Goal: Information Seeking & Learning: Learn about a topic

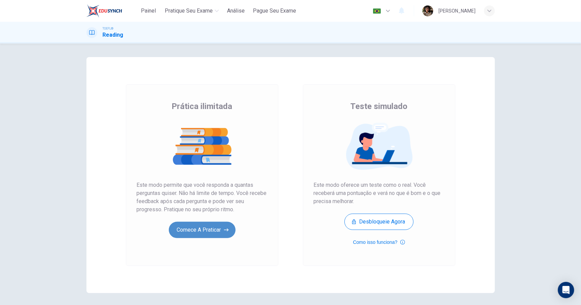
click at [197, 226] on button "Comece a praticar" at bounding box center [202, 230] width 67 height 16
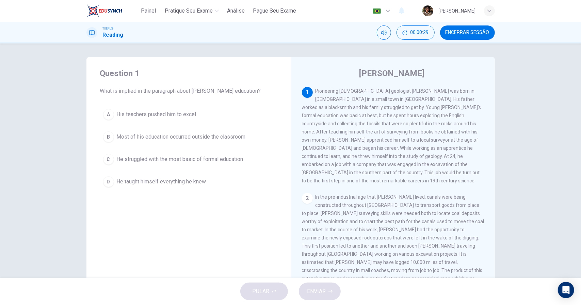
drag, startPoint x: 487, startPoint y: 145, endPoint x: 489, endPoint y: 174, distance: 29.3
click at [501, 181] on div "Question 1 What is implied in the paragraph about [PERSON_NAME] education? A Hi…" at bounding box center [291, 175] width 430 height 236
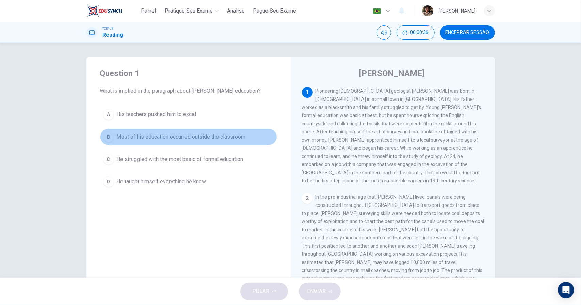
click at [200, 135] on span "Most of his education occurred outside the classroom" at bounding box center [181, 137] width 129 height 8
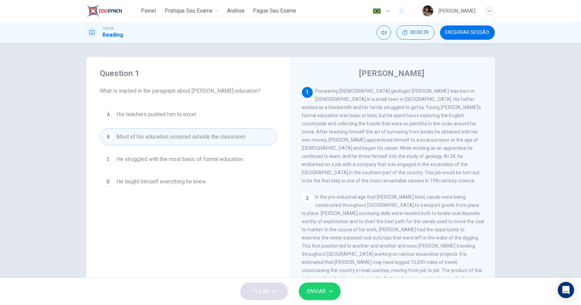
click at [321, 294] on span "ENVIAR" at bounding box center [316, 292] width 19 height 10
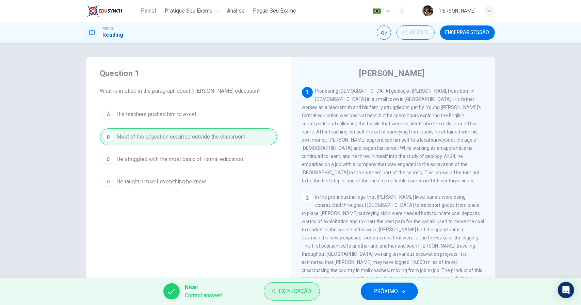
click at [295, 289] on span "Explicação" at bounding box center [295, 292] width 32 height 10
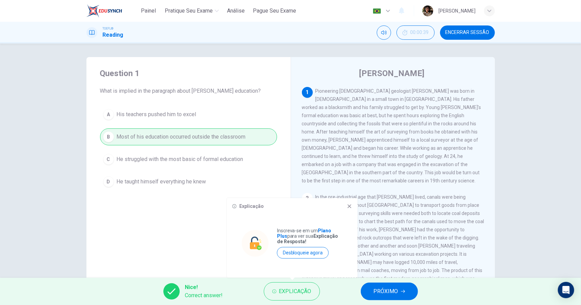
click at [350, 208] on icon at bounding box center [349, 206] width 5 height 5
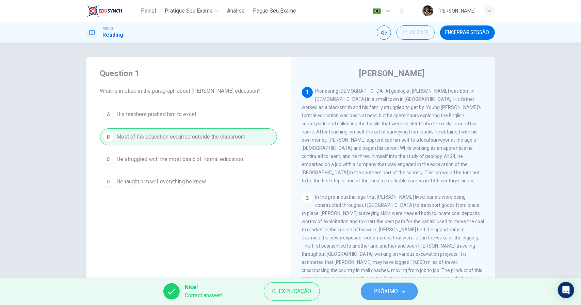
click at [385, 294] on span "PRÓXIMO" at bounding box center [386, 292] width 24 height 10
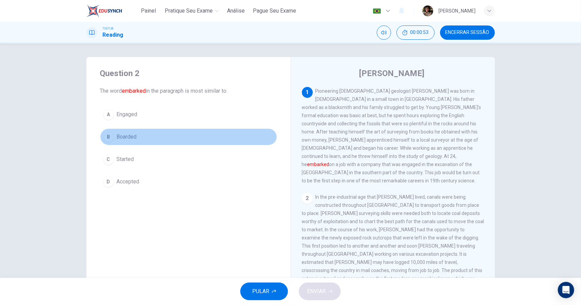
click at [124, 139] on span "Boarded" at bounding box center [127, 137] width 20 height 8
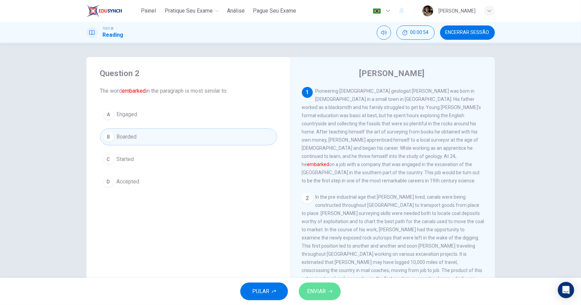
click at [330, 290] on icon "button" at bounding box center [330, 292] width 4 height 4
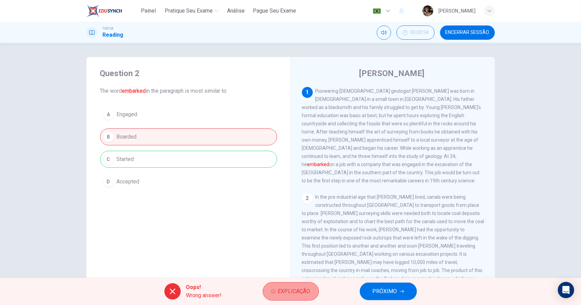
click at [307, 290] on span "Explicação" at bounding box center [294, 292] width 32 height 10
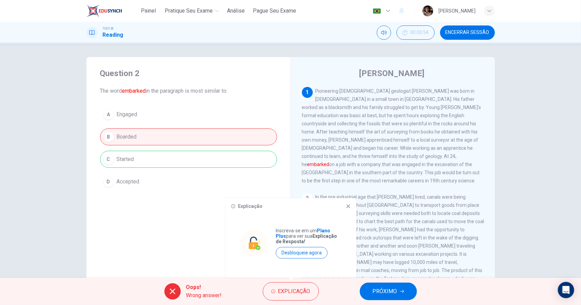
click at [347, 211] on div "Explicação Inscreva-se em um Plano Plus para ver sua Explicação de Resposta! De…" at bounding box center [291, 238] width 131 height 80
click at [349, 209] on icon at bounding box center [347, 206] width 5 height 5
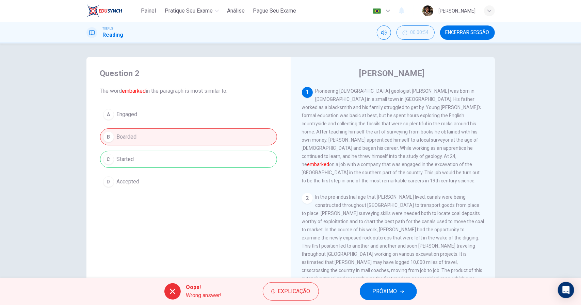
click at [385, 285] on button "PRÓXIMO" at bounding box center [388, 292] width 57 height 18
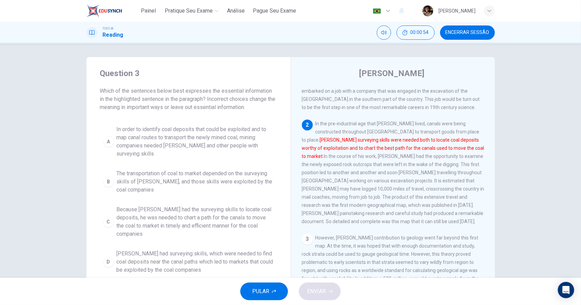
scroll to position [73, 0]
click at [196, 250] on span "[PERSON_NAME] had surveying skills, which were needed to find coal deposits nea…" at bounding box center [195, 262] width 157 height 24
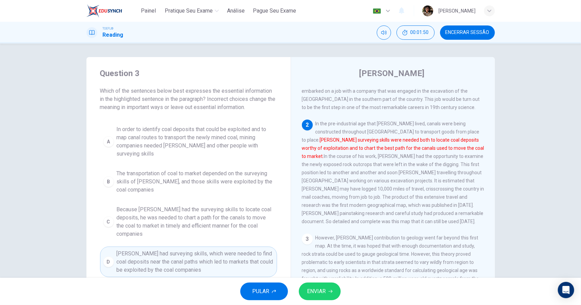
click at [318, 292] on span "ENVIAR" at bounding box center [316, 292] width 19 height 10
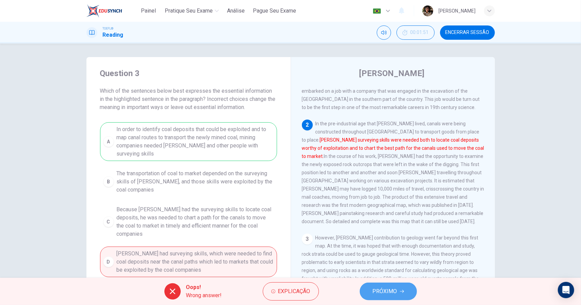
click at [401, 293] on icon "button" at bounding box center [402, 292] width 4 height 4
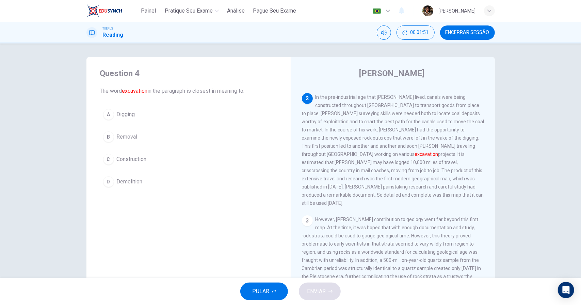
scroll to position [100, 0]
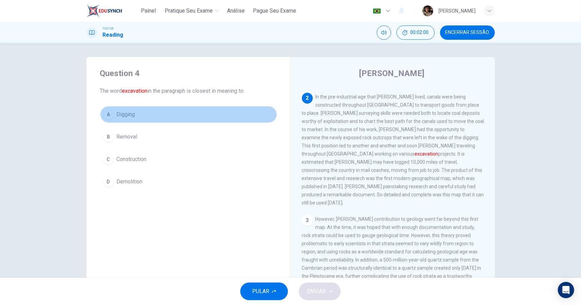
click at [165, 118] on button "A Digging" at bounding box center [188, 114] width 177 height 17
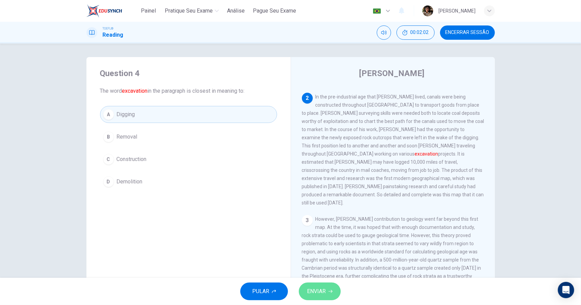
click at [329, 299] on button "ENVIAR" at bounding box center [320, 292] width 42 height 18
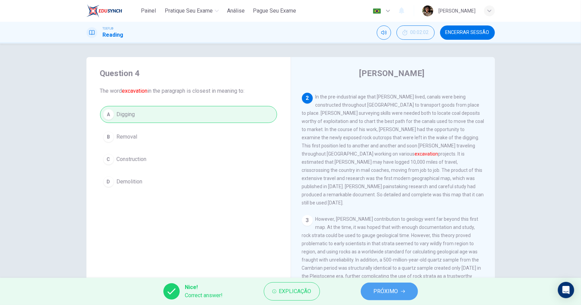
click at [392, 290] on span "PRÓXIMO" at bounding box center [386, 292] width 24 height 10
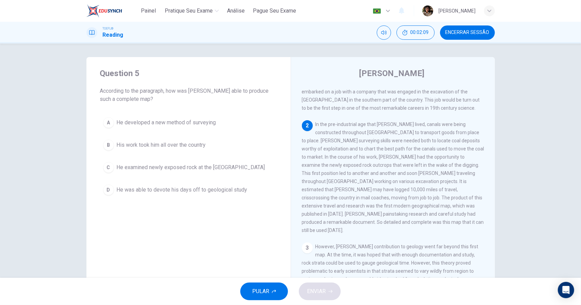
scroll to position [68, 0]
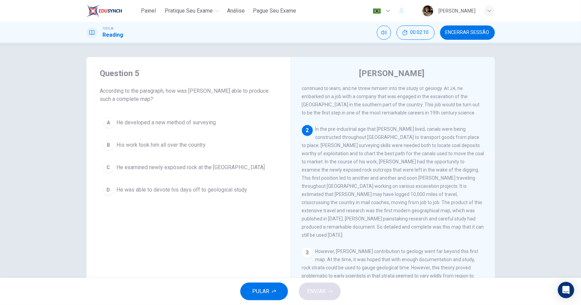
click at [306, 248] on div "3" at bounding box center [307, 253] width 11 height 11
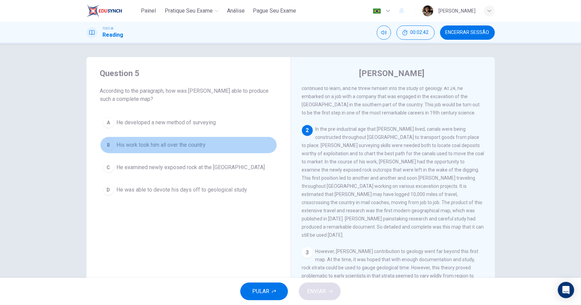
click at [195, 147] on span "His work took him all over the country" at bounding box center [161, 145] width 89 height 8
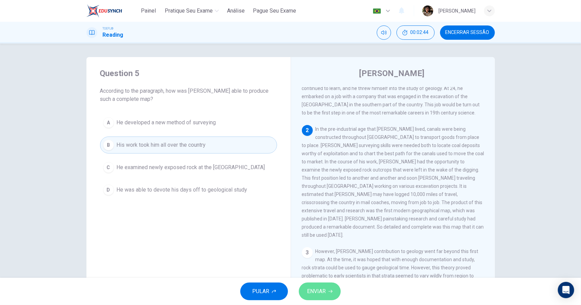
click at [326, 294] on button "ENVIAR" at bounding box center [320, 292] width 42 height 18
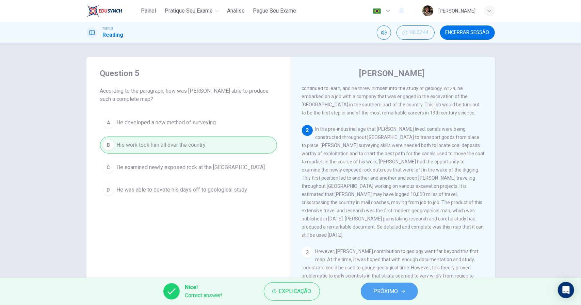
click at [373, 293] on button "PRÓXIMO" at bounding box center [389, 292] width 57 height 18
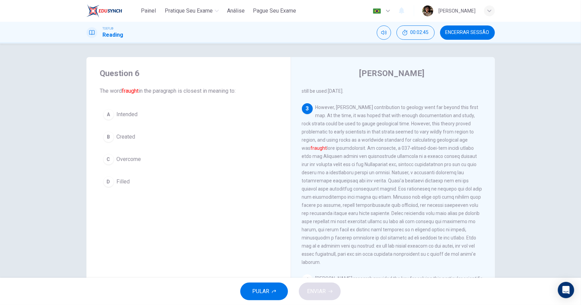
scroll to position [207, 0]
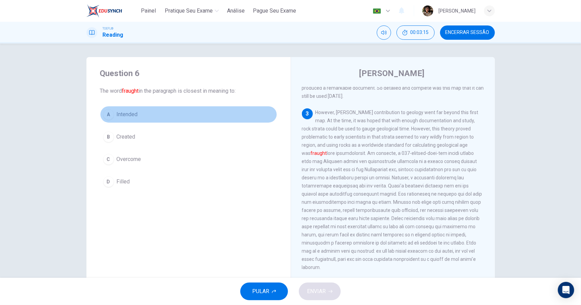
click at [113, 111] on button "A Intended" at bounding box center [188, 114] width 177 height 17
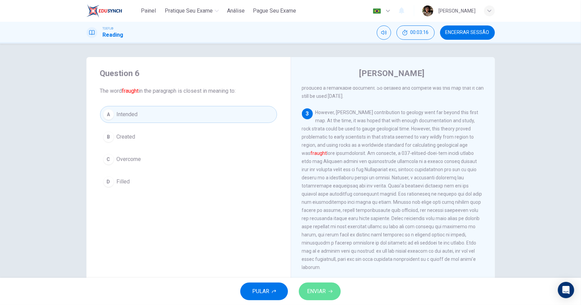
click at [329, 296] on button "ENVIAR" at bounding box center [320, 292] width 42 height 18
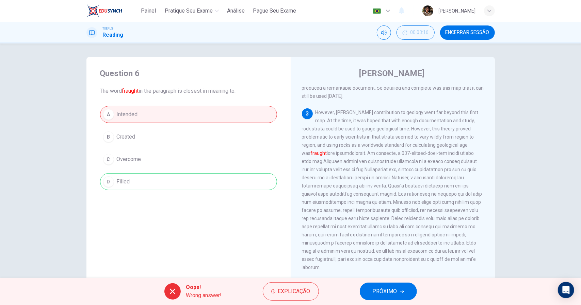
click at [387, 299] on button "PRÓXIMO" at bounding box center [388, 292] width 57 height 18
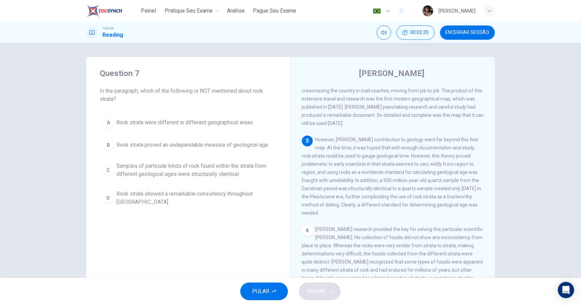
scroll to position [175, 0]
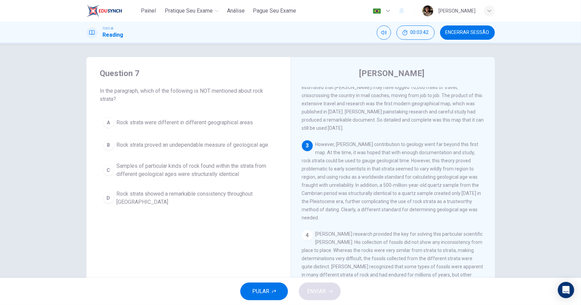
drag, startPoint x: 384, startPoint y: 144, endPoint x: 419, endPoint y: 135, distance: 36.1
click at [419, 142] on span "However, [PERSON_NAME] contribution to geology went far beyond this first map. …" at bounding box center [391, 181] width 179 height 79
drag, startPoint x: 444, startPoint y: 132, endPoint x: 458, endPoint y: 137, distance: 14.5
click at [458, 140] on div "3 However, [PERSON_NAME] contribution to geology went far beyond this first map…" at bounding box center [393, 181] width 182 height 82
click at [206, 169] on span "Samples of particular kinds of rock found within the strata from different geol…" at bounding box center [195, 170] width 157 height 16
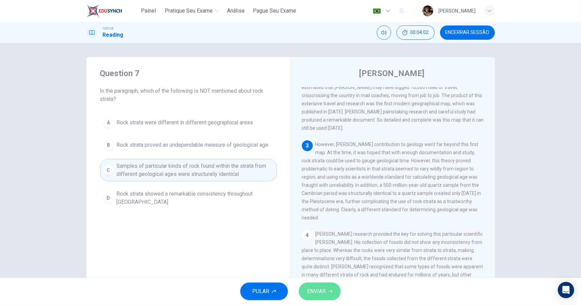
click at [325, 290] on span "ENVIAR" at bounding box center [316, 292] width 19 height 10
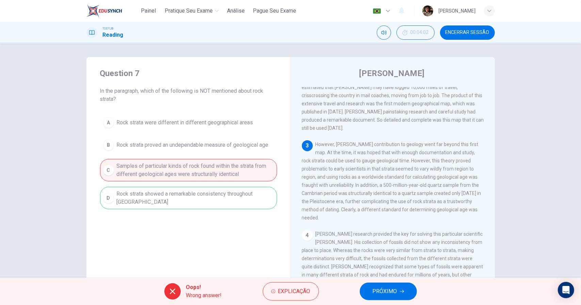
click at [376, 288] on span "PRÓXIMO" at bounding box center [384, 292] width 24 height 10
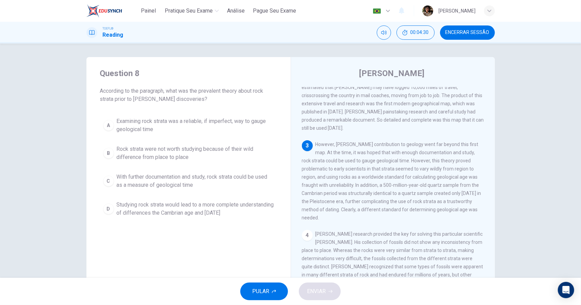
click at [117, 183] on span "With further documentation and study, rock strata could be used as a measure of…" at bounding box center [195, 181] width 157 height 16
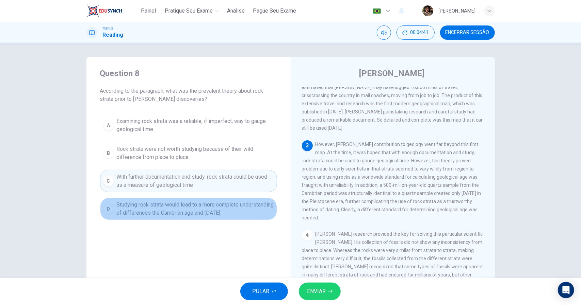
click at [201, 215] on span "Studying rock strata would lead to a more complete understanding of differences…" at bounding box center [195, 209] width 157 height 16
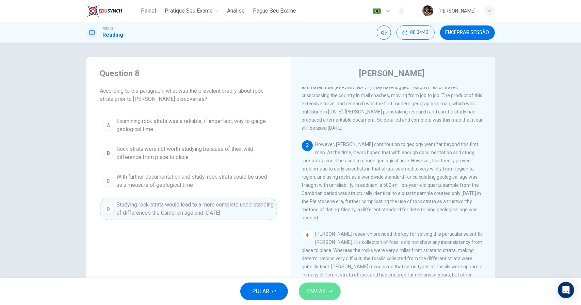
click at [329, 291] on icon "button" at bounding box center [330, 292] width 4 height 4
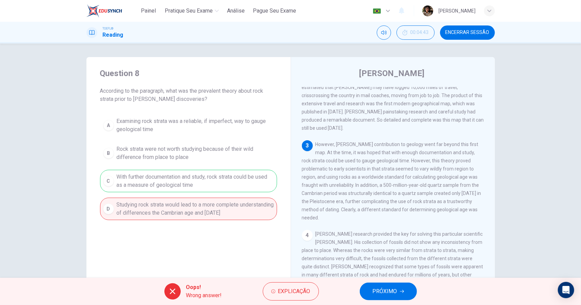
click at [366, 287] on button "PRÓXIMO" at bounding box center [388, 292] width 57 height 18
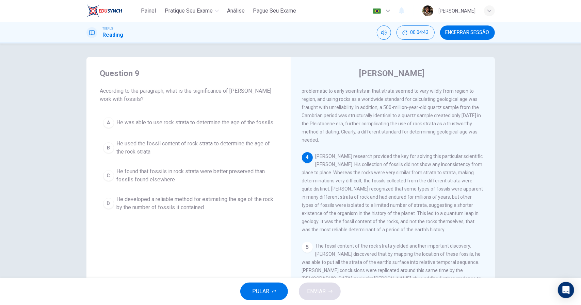
scroll to position [258, 0]
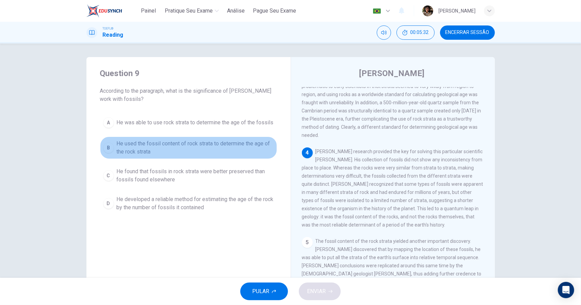
click at [196, 151] on span "He used the fossil content of rock strata to determine the age of the rock stra…" at bounding box center [195, 148] width 157 height 16
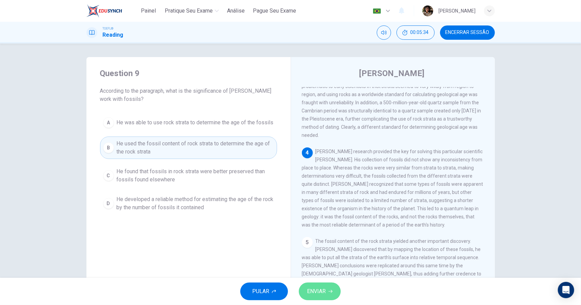
click at [326, 294] on button "ENVIAR" at bounding box center [320, 292] width 42 height 18
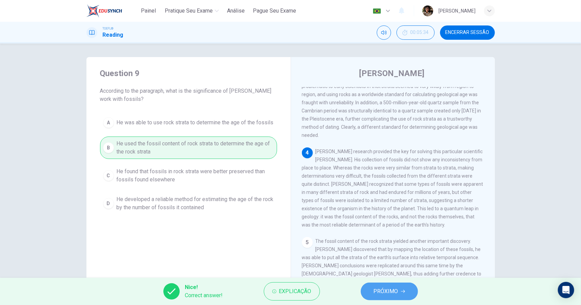
click at [379, 296] on span "PRÓXIMO" at bounding box center [386, 292] width 24 height 10
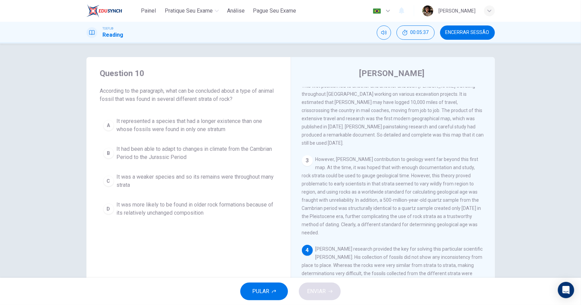
scroll to position [204, 0]
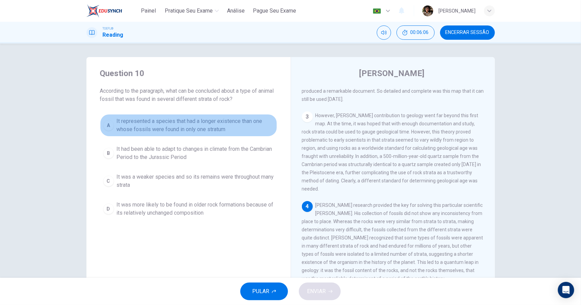
click at [221, 125] on span "It represented a species that had a longer existence than one whose fossils wer…" at bounding box center [195, 125] width 157 height 16
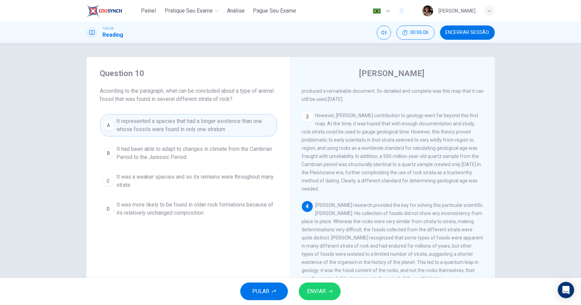
click at [318, 290] on span "ENVIAR" at bounding box center [316, 292] width 19 height 10
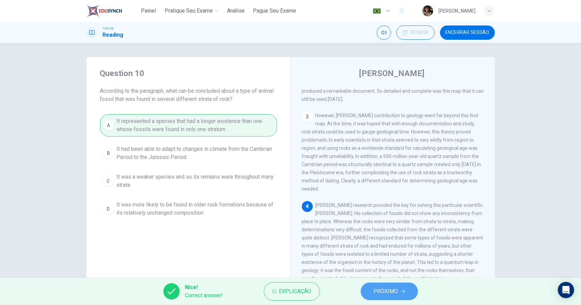
click at [403, 296] on button "PRÓXIMO" at bounding box center [389, 292] width 57 height 18
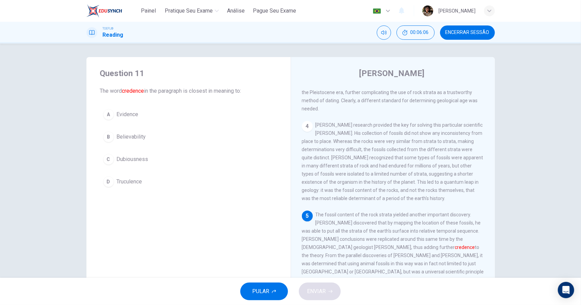
scroll to position [290, 0]
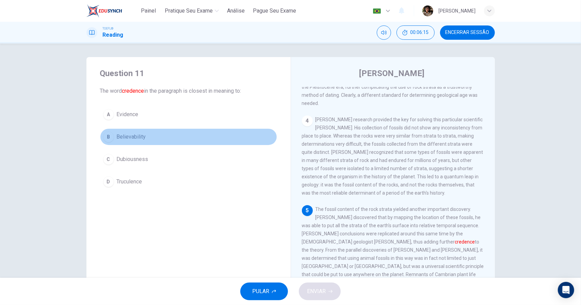
click at [226, 136] on button "B Believability" at bounding box center [188, 137] width 177 height 17
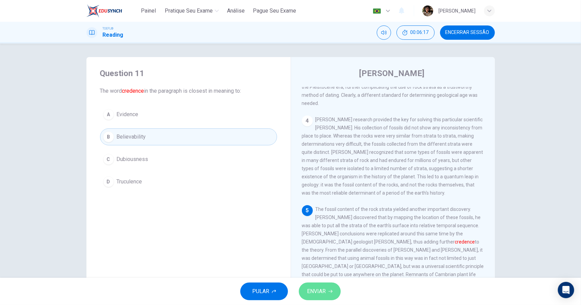
click at [331, 294] on icon "button" at bounding box center [330, 292] width 4 height 4
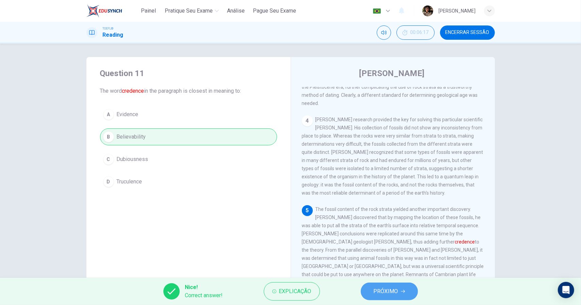
click at [402, 294] on icon "button" at bounding box center [403, 292] width 4 height 4
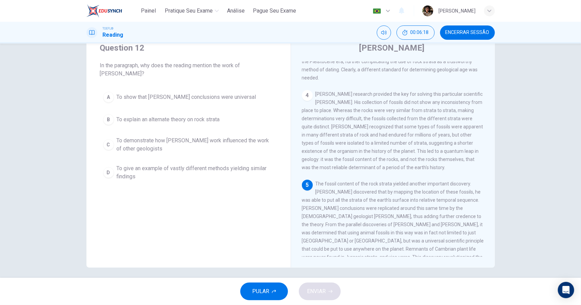
scroll to position [29, 0]
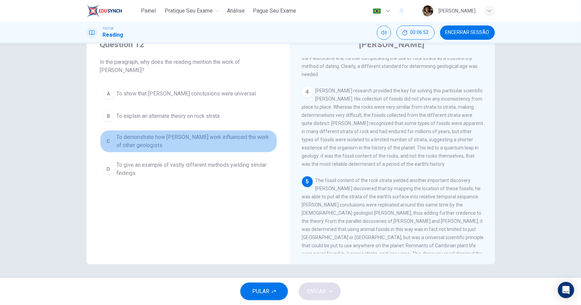
click at [160, 146] on span "To demonstrate how [PERSON_NAME] work influenced the work of other geologists" at bounding box center [195, 141] width 157 height 16
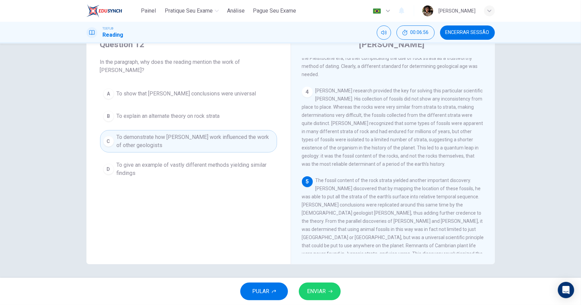
click at [327, 291] on button "ENVIAR" at bounding box center [320, 292] width 42 height 18
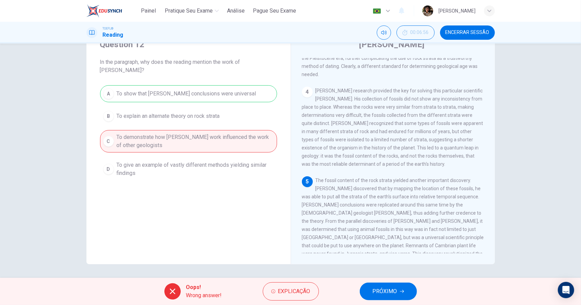
drag, startPoint x: 373, startPoint y: 282, endPoint x: 375, endPoint y: 287, distance: 5.7
click at [374, 283] on div "Oops! Wrong answer! Explicação PRÓXIMO" at bounding box center [290, 291] width 581 height 27
click at [380, 294] on span "PRÓXIMO" at bounding box center [384, 292] width 24 height 10
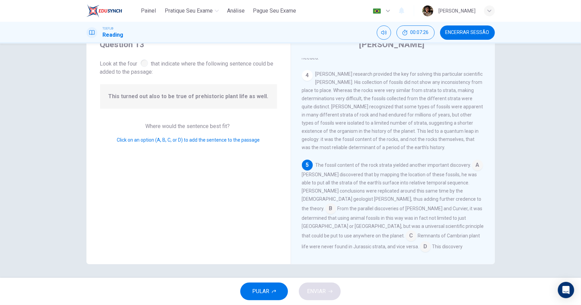
click at [416, 231] on input at bounding box center [410, 236] width 11 height 11
click at [325, 289] on span "ENVIAR" at bounding box center [316, 292] width 19 height 10
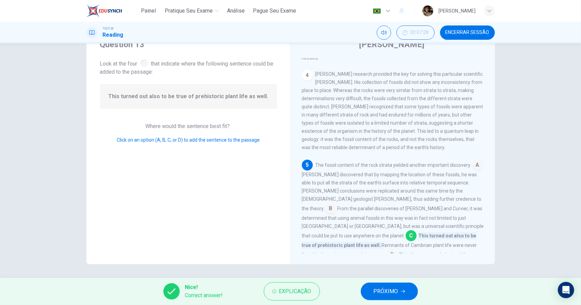
click at [394, 287] on span "PRÓXIMO" at bounding box center [386, 292] width 24 height 10
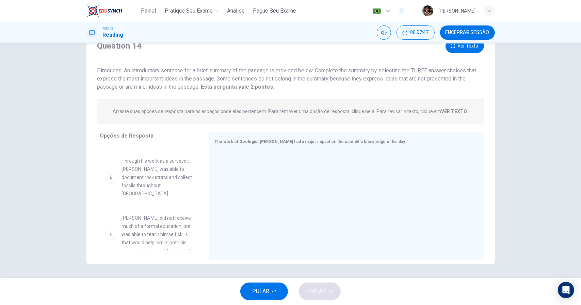
scroll to position [233, 0]
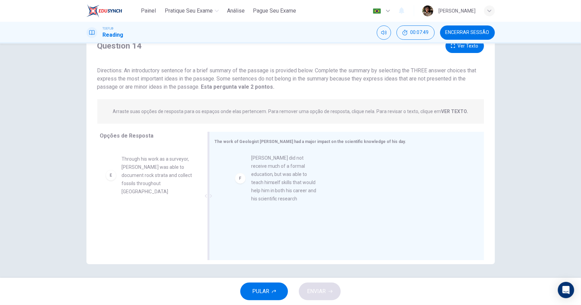
drag, startPoint x: 168, startPoint y: 217, endPoint x: 312, endPoint y: 172, distance: 150.7
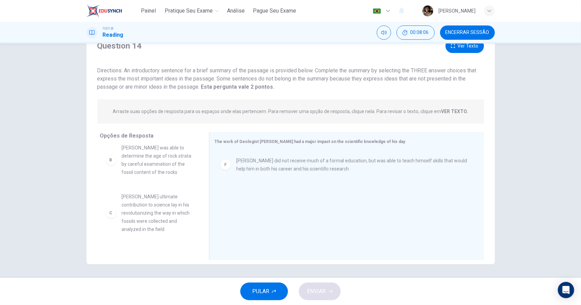
scroll to position [167, 0]
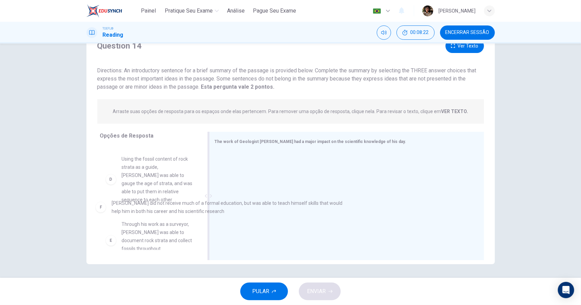
drag, startPoint x: 271, startPoint y: 166, endPoint x: 146, endPoint y: 210, distance: 132.7
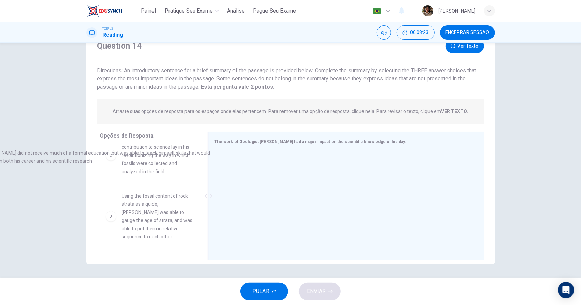
scroll to position [118, 0]
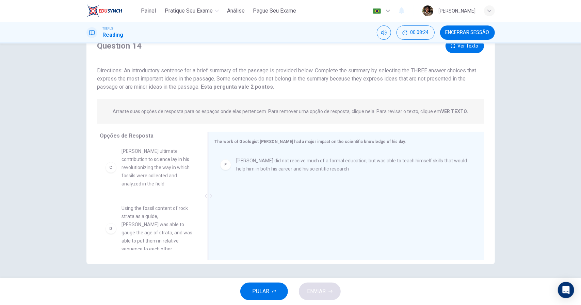
click at [286, 169] on span "[PERSON_NAME] did not receive much of a formal education, but was able to teach…" at bounding box center [351, 165] width 231 height 16
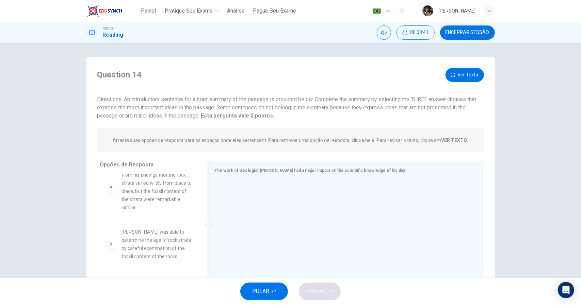
scroll to position [0, 0]
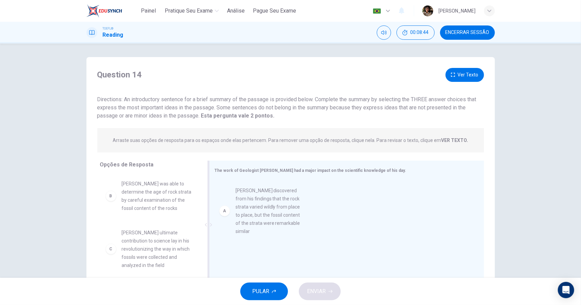
drag, startPoint x: 158, startPoint y: 213, endPoint x: 275, endPoint y: 219, distance: 117.2
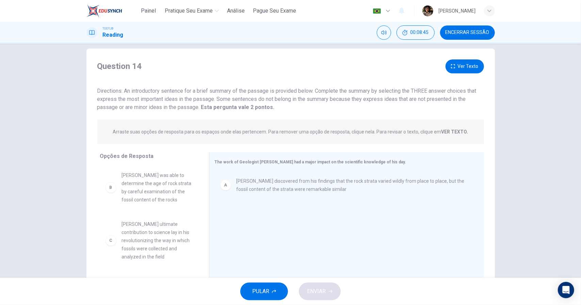
scroll to position [29, 0]
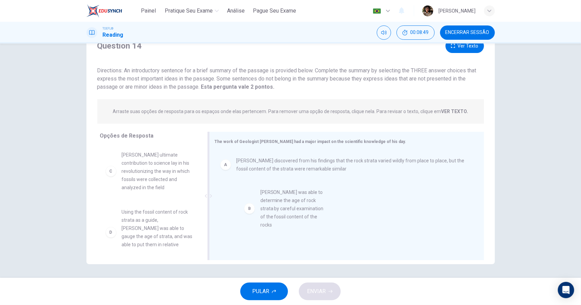
drag, startPoint x: 167, startPoint y: 177, endPoint x: 307, endPoint y: 214, distance: 145.1
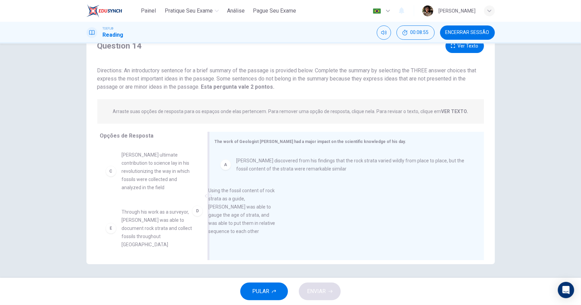
scroll to position [9, 0]
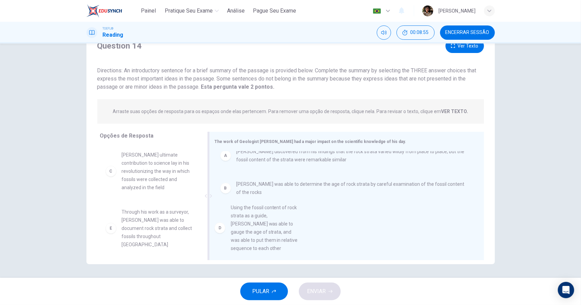
drag, startPoint x: 163, startPoint y: 178, endPoint x: 275, endPoint y: 243, distance: 129.7
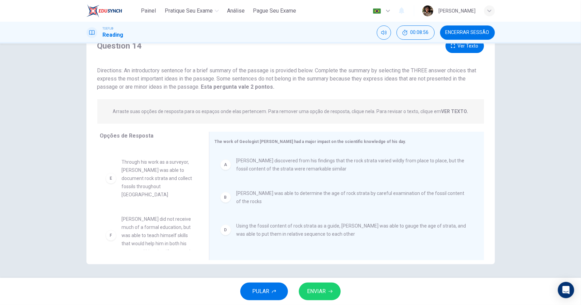
scroll to position [61, 0]
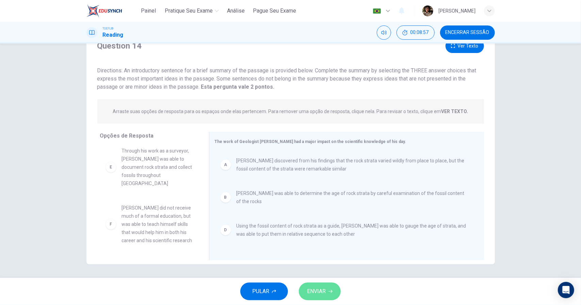
click at [329, 291] on icon "button" at bounding box center [330, 292] width 4 height 4
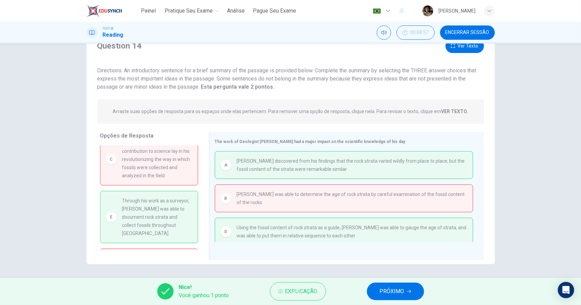
scroll to position [0, 0]
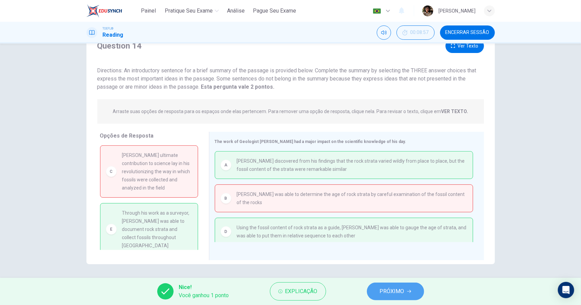
click at [399, 296] on span "PRÓXIMO" at bounding box center [392, 292] width 24 height 10
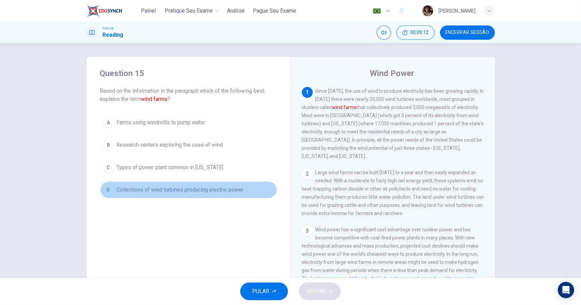
click at [204, 195] on button "D Collections of wind turbines producing electric power" at bounding box center [188, 190] width 177 height 17
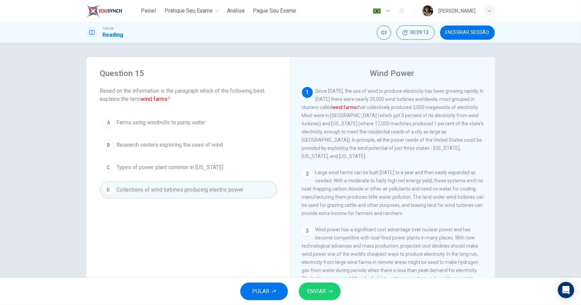
click at [318, 289] on span "ENVIAR" at bounding box center [316, 292] width 19 height 10
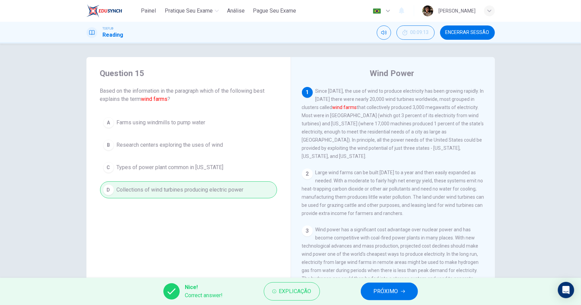
click at [388, 296] on span "PRÓXIMO" at bounding box center [386, 292] width 24 height 10
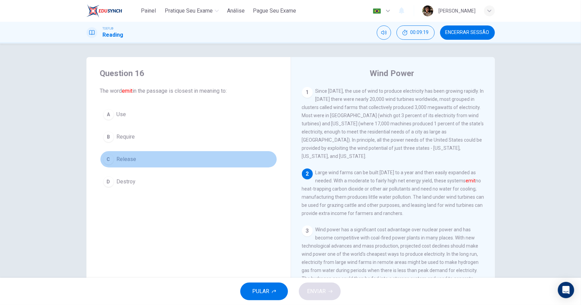
click at [132, 160] on span "Release" at bounding box center [127, 159] width 20 height 8
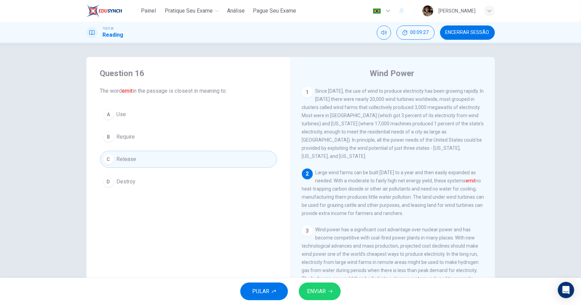
click at [332, 288] on button "ENVIAR" at bounding box center [320, 292] width 42 height 18
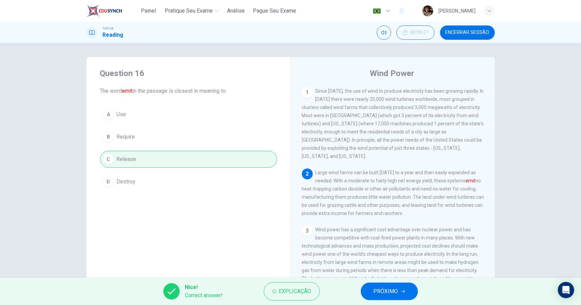
click at [373, 289] on button "PRÓXIMO" at bounding box center [389, 292] width 57 height 18
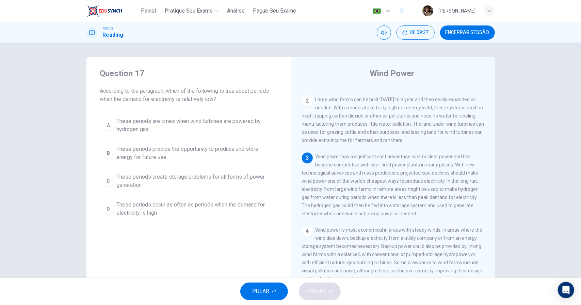
scroll to position [73, 0]
click at [251, 154] on span "These periods provide the opportunity to produce and store energy for future use" at bounding box center [195, 153] width 157 height 16
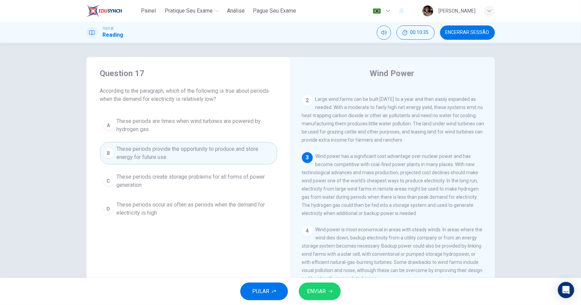
click at [330, 293] on icon "button" at bounding box center [330, 292] width 4 height 4
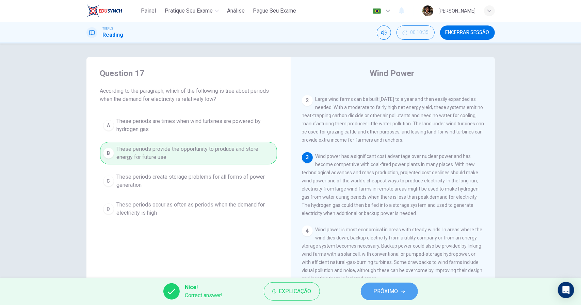
click at [414, 295] on button "PRÓXIMO" at bounding box center [389, 292] width 57 height 18
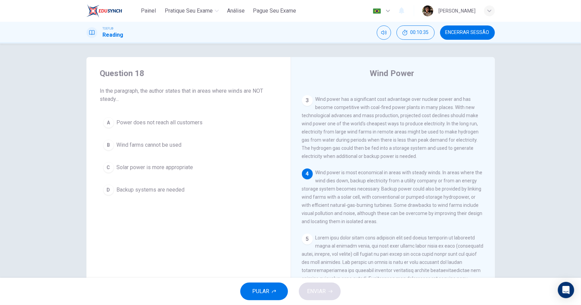
scroll to position [140, 0]
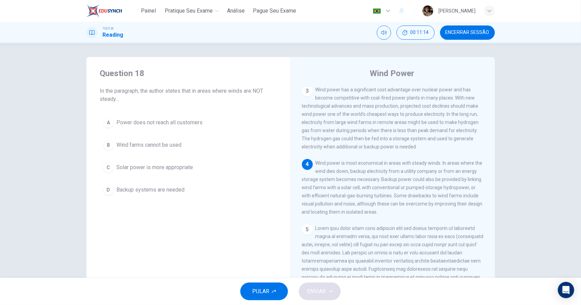
click at [188, 168] on span "Solar power is more appropriate" at bounding box center [155, 168] width 77 height 8
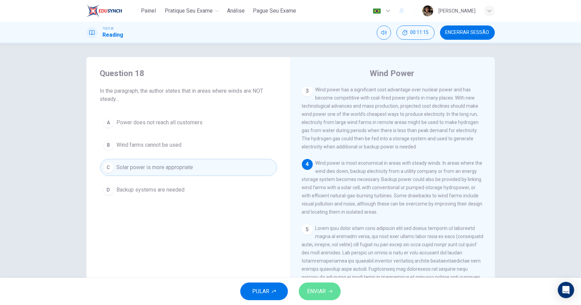
click at [329, 295] on button "ENVIAR" at bounding box center [320, 292] width 42 height 18
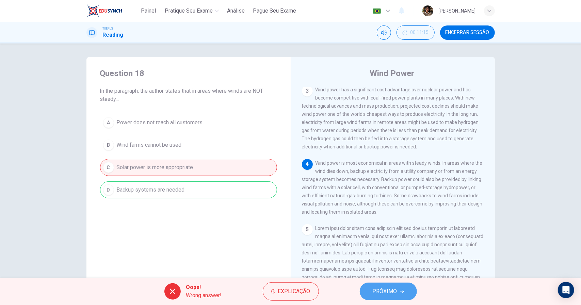
click at [365, 296] on button "PRÓXIMO" at bounding box center [388, 292] width 57 height 18
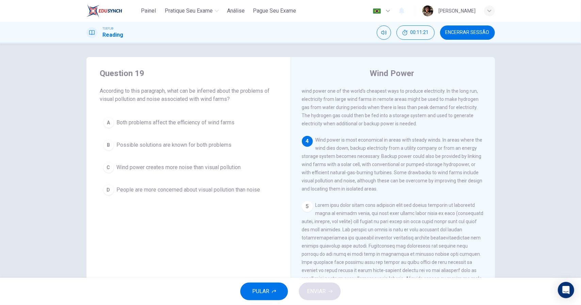
scroll to position [170, 0]
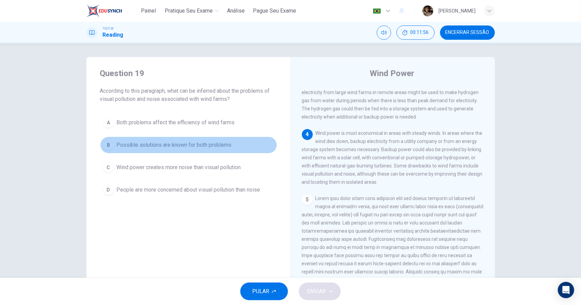
click at [182, 142] on span "Possible solutions are known for both problems" at bounding box center [174, 145] width 115 height 8
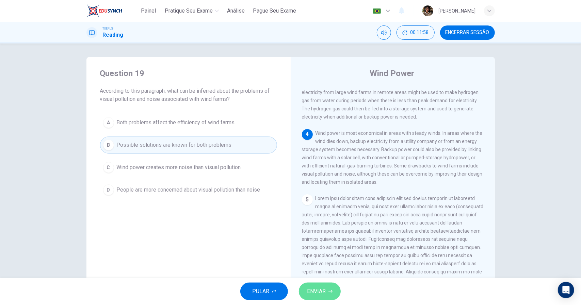
click at [329, 296] on button "ENVIAR" at bounding box center [320, 292] width 42 height 18
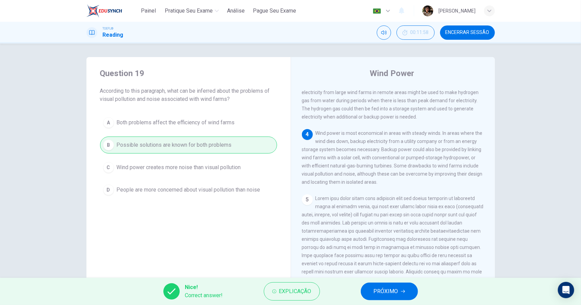
click at [386, 295] on span "PRÓXIMO" at bounding box center [386, 292] width 24 height 10
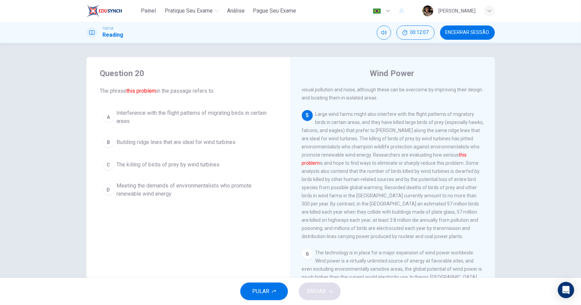
scroll to position [249, 0]
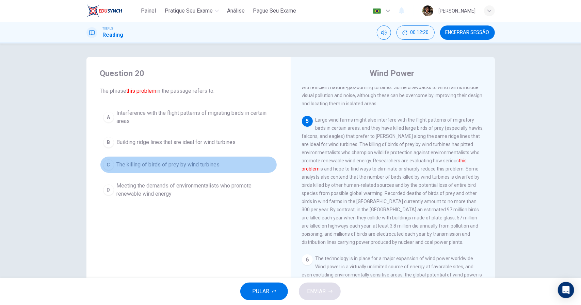
click at [212, 168] on button "C The killing of birds of prey by wind turbines" at bounding box center [188, 164] width 177 height 17
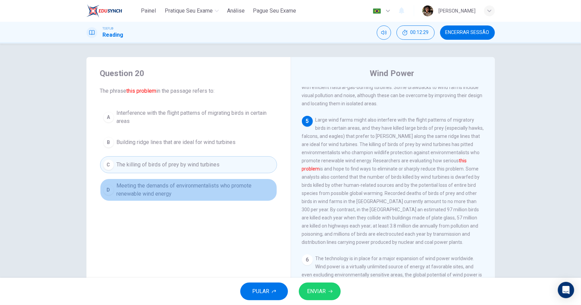
click at [230, 183] on span "Meeting the demands of environmentalists who promote renewable wind energy" at bounding box center [195, 190] width 157 height 16
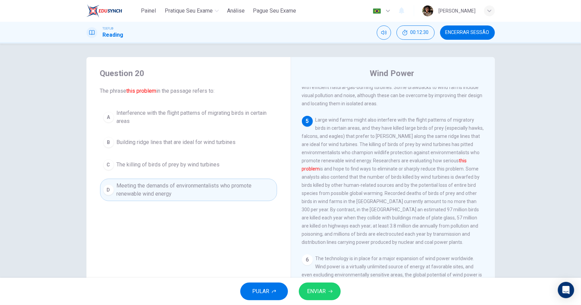
click at [331, 294] on icon "button" at bounding box center [330, 292] width 4 height 4
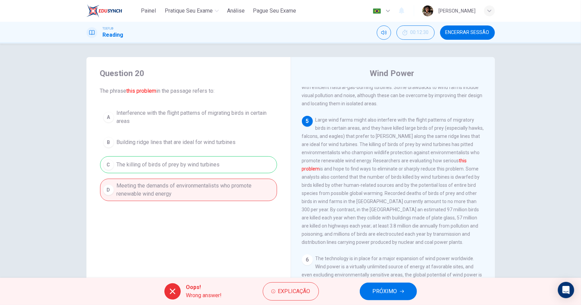
click at [397, 290] on button "PRÓXIMO" at bounding box center [388, 292] width 57 height 18
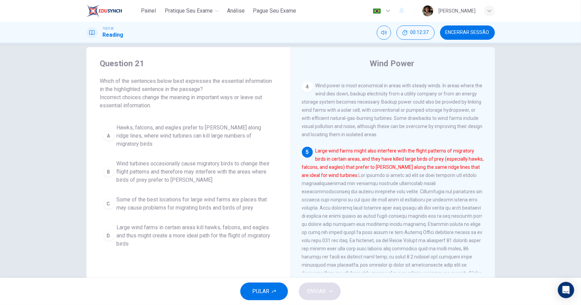
scroll to position [29, 0]
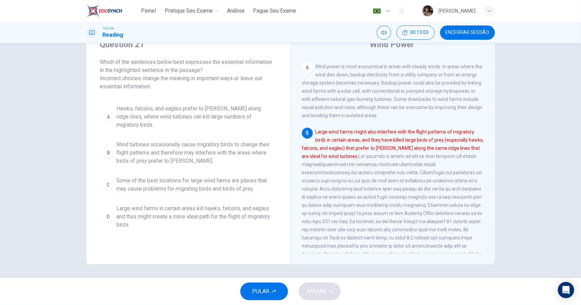
click at [221, 141] on span "Wind turbines occasionally cause migratory birds to change their flight pattern…" at bounding box center [195, 153] width 157 height 24
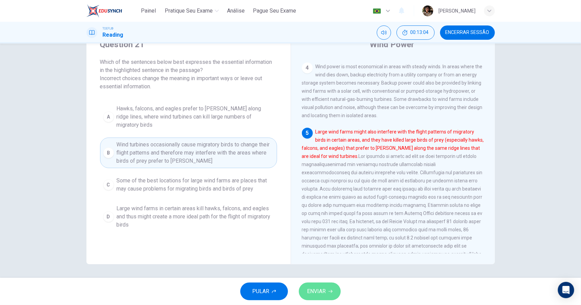
click at [328, 290] on button "ENVIAR" at bounding box center [320, 292] width 42 height 18
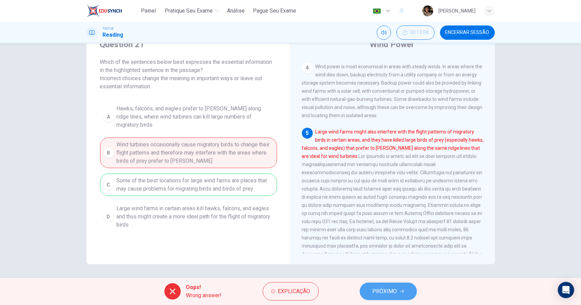
click at [379, 291] on span "PRÓXIMO" at bounding box center [384, 292] width 24 height 10
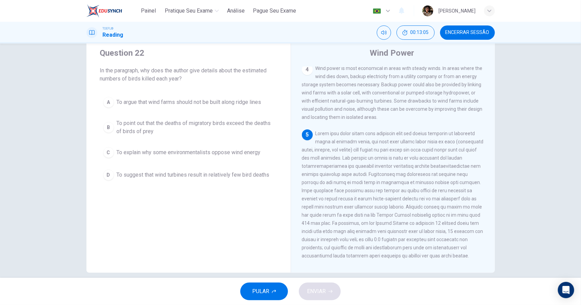
scroll to position [0, 0]
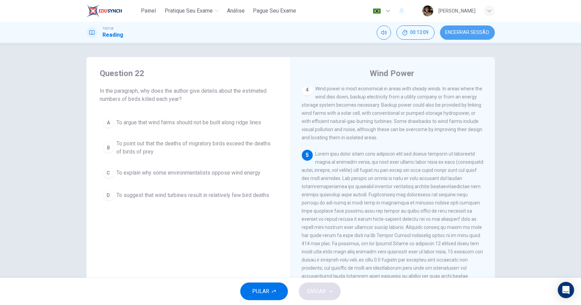
click at [475, 33] on span "Encerrar Sessão" at bounding box center [467, 32] width 44 height 5
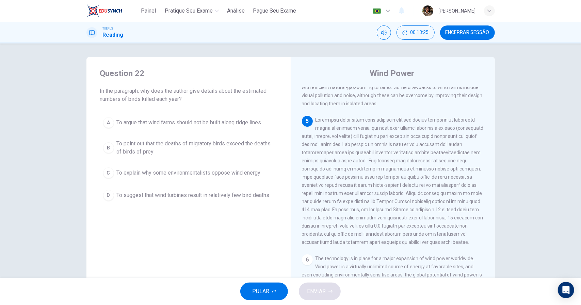
drag, startPoint x: 457, startPoint y: 202, endPoint x: 371, endPoint y: 213, distance: 86.5
click at [371, 213] on span at bounding box center [393, 181] width 182 height 128
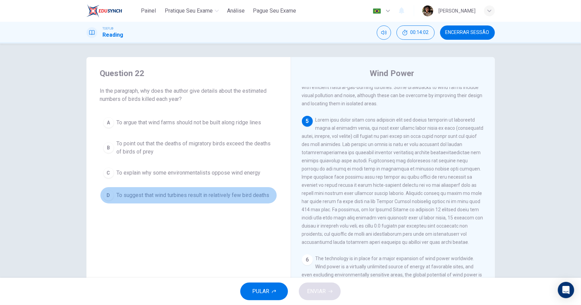
click at [231, 194] on span "To suggest that wind turbines result in relatively few bird deaths" at bounding box center [193, 196] width 153 height 8
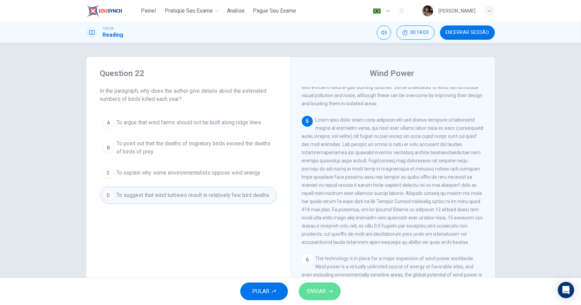
click at [322, 291] on span "ENVIAR" at bounding box center [316, 292] width 19 height 10
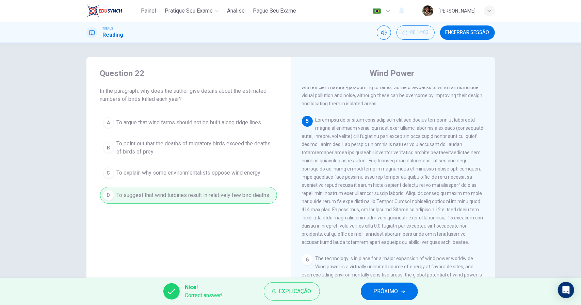
click at [382, 293] on span "PRÓXIMO" at bounding box center [386, 292] width 24 height 10
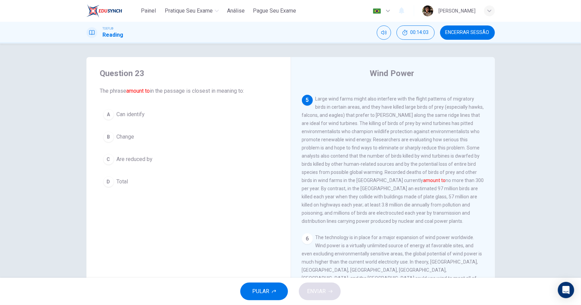
scroll to position [276, 0]
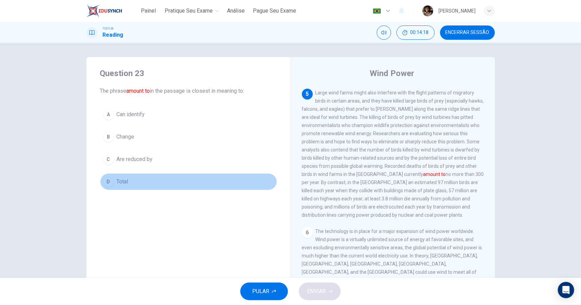
click at [124, 184] on span "Total" at bounding box center [123, 182] width 12 height 8
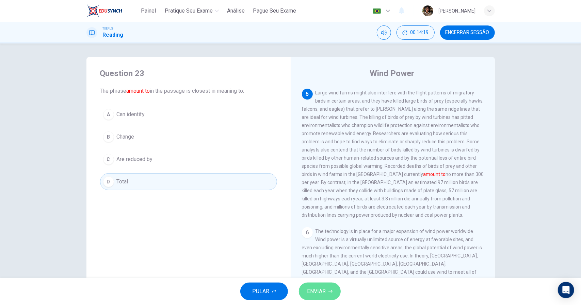
click at [316, 292] on span "ENVIAR" at bounding box center [316, 292] width 19 height 10
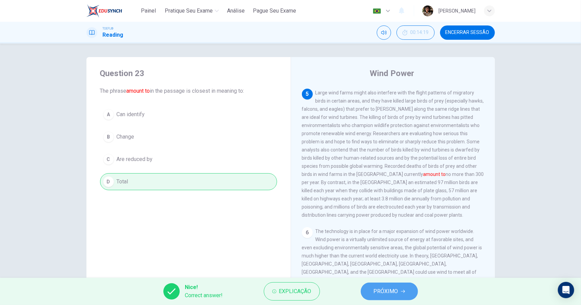
click at [379, 295] on span "PRÓXIMO" at bounding box center [386, 292] width 24 height 10
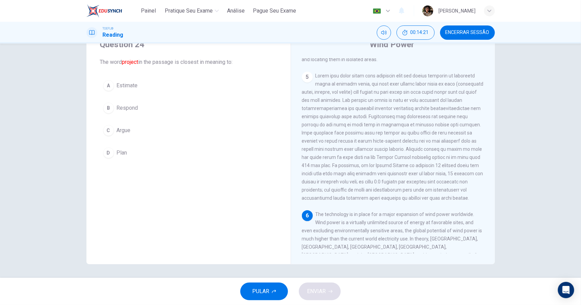
scroll to position [298, 0]
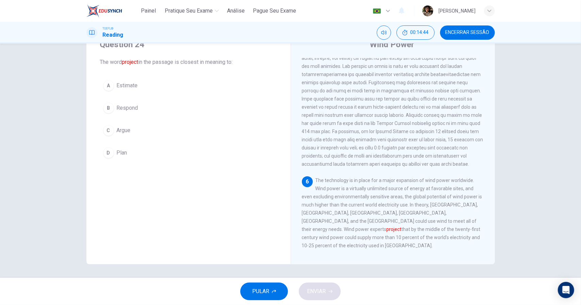
click at [105, 164] on div "Question 24 The word project in the passage is closest in meaning to: A Estimat…" at bounding box center [188, 100] width 204 height 144
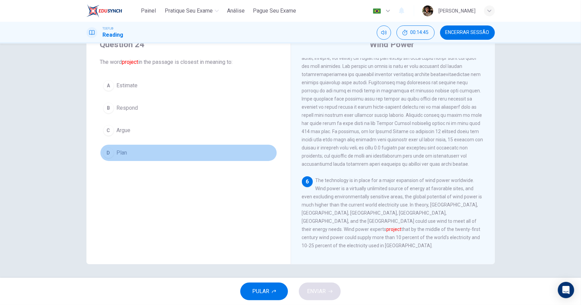
click at [107, 154] on div "D" at bounding box center [108, 153] width 11 height 11
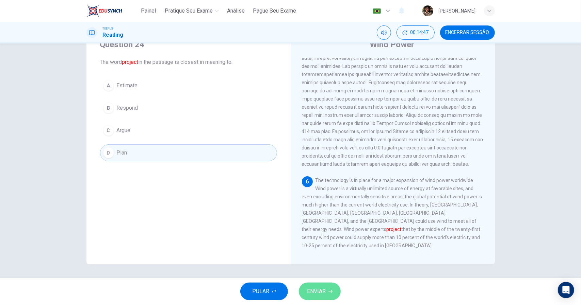
click at [332, 297] on button "ENVIAR" at bounding box center [320, 292] width 42 height 18
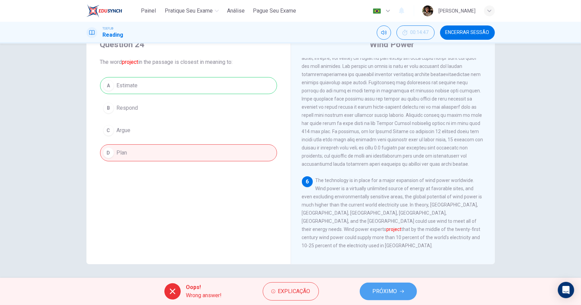
click at [374, 288] on span "PRÓXIMO" at bounding box center [384, 292] width 24 height 10
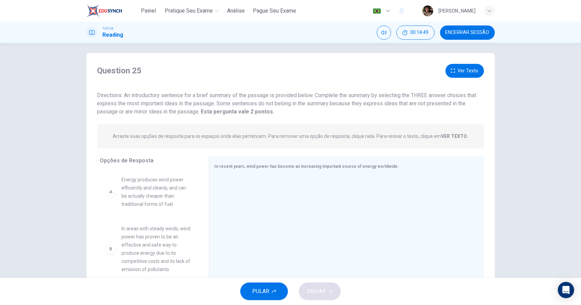
scroll to position [0, 0]
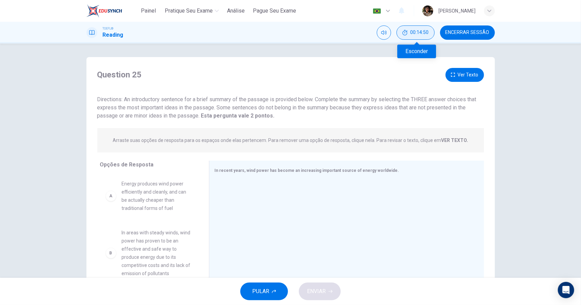
click at [407, 34] on icon "Esconder" at bounding box center [404, 32] width 5 height 5
click at [428, 32] on icon "Mostrar" at bounding box center [427, 32] width 5 height 5
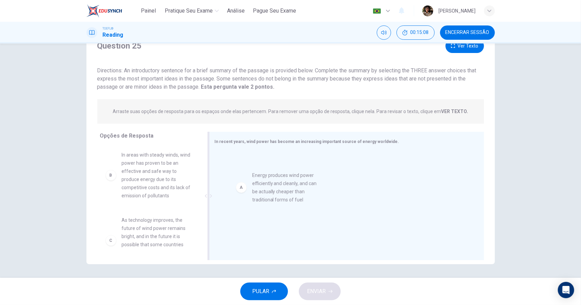
drag, startPoint x: 171, startPoint y: 178, endPoint x: 310, endPoint y: 195, distance: 139.1
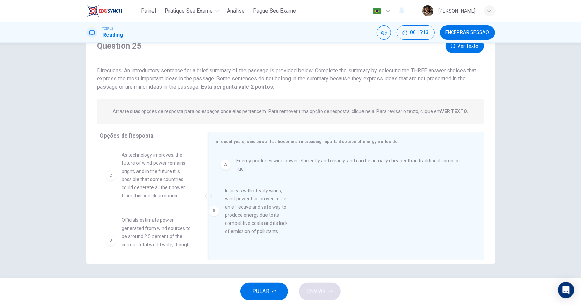
drag, startPoint x: 166, startPoint y: 173, endPoint x: 290, endPoint y: 205, distance: 127.8
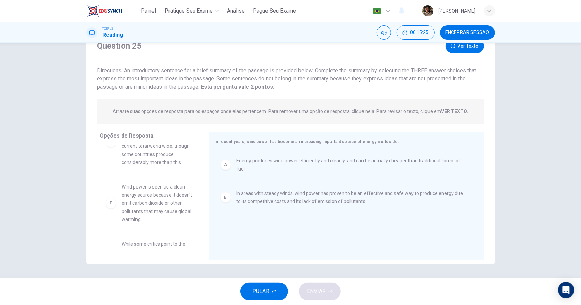
scroll to position [103, 0]
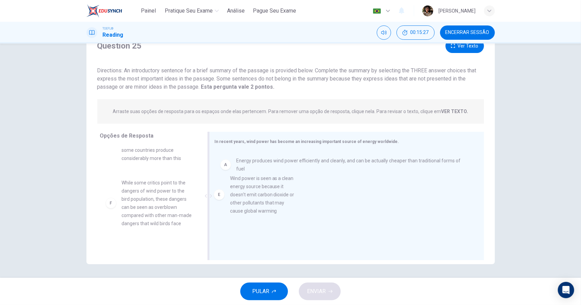
drag, startPoint x: 154, startPoint y: 217, endPoint x: 265, endPoint y: 212, distance: 110.7
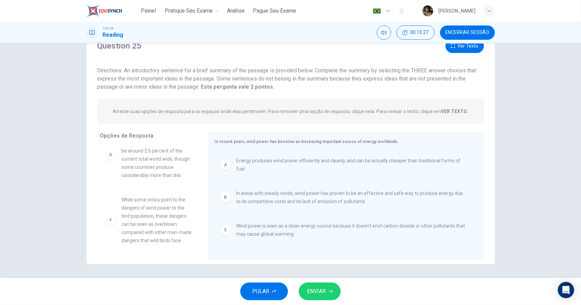
scroll to position [94, 0]
click at [339, 292] on button "ENVIAR" at bounding box center [320, 292] width 42 height 18
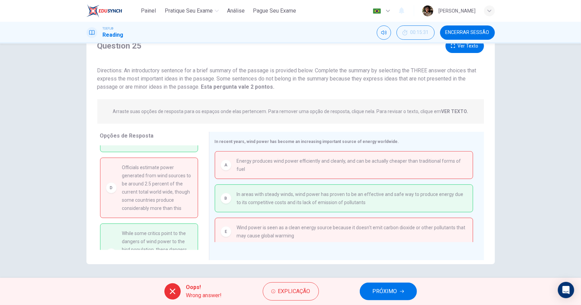
scroll to position [0, 0]
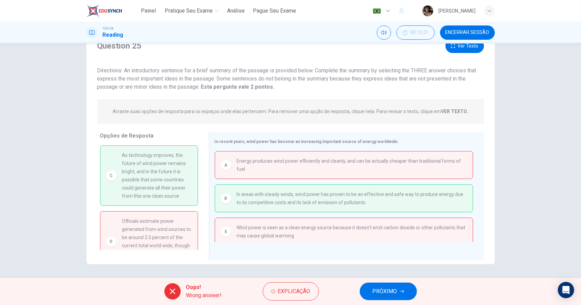
click at [371, 294] on button "PRÓXIMO" at bounding box center [388, 292] width 57 height 18
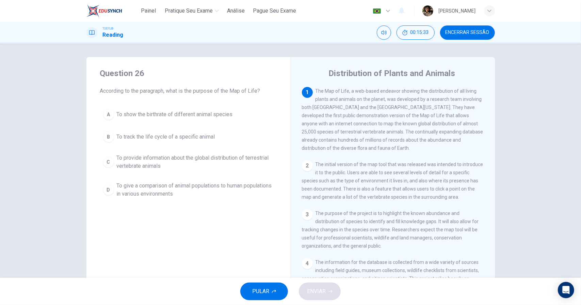
click at [469, 36] on button "Encerrar Sessão" at bounding box center [467, 33] width 55 height 14
